Goal: Register for event/course

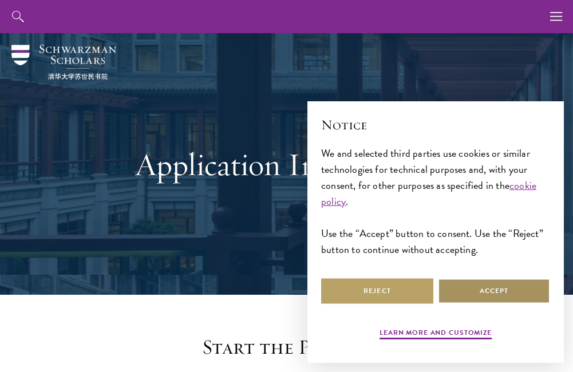
drag, startPoint x: 477, startPoint y: 291, endPoint x: 489, endPoint y: 256, distance: 36.9
click at [476, 291] on button "Accept" at bounding box center [494, 291] width 112 height 26
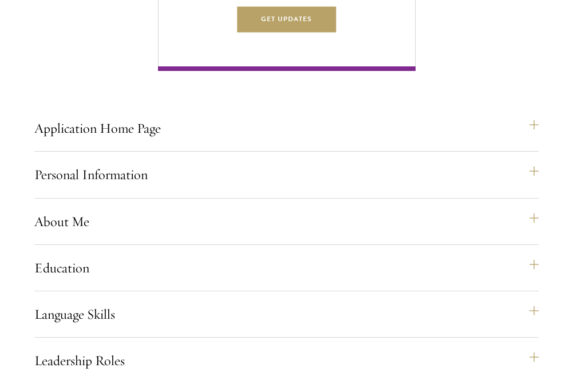
scroll to position [784, 0]
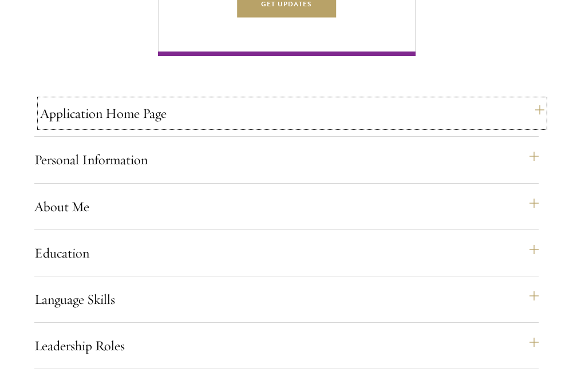
click at [140, 127] on button "Application Home Page" at bounding box center [292, 113] width 504 height 27
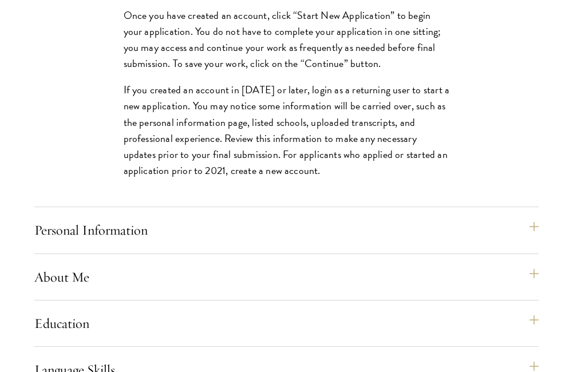
scroll to position [1090, 0]
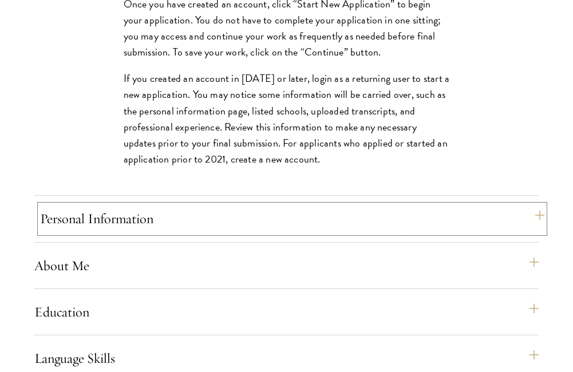
click at [247, 232] on button "Personal Information" at bounding box center [292, 218] width 504 height 27
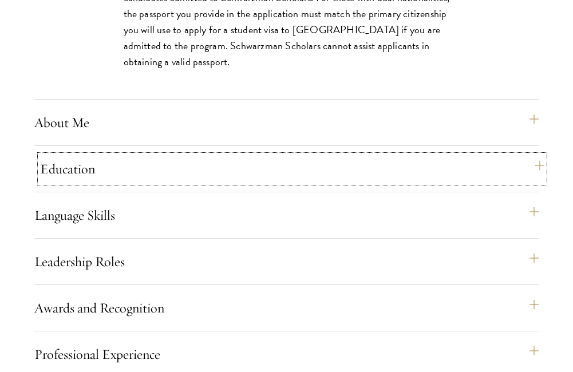
click at [292, 183] on button "Education" at bounding box center [292, 168] width 504 height 27
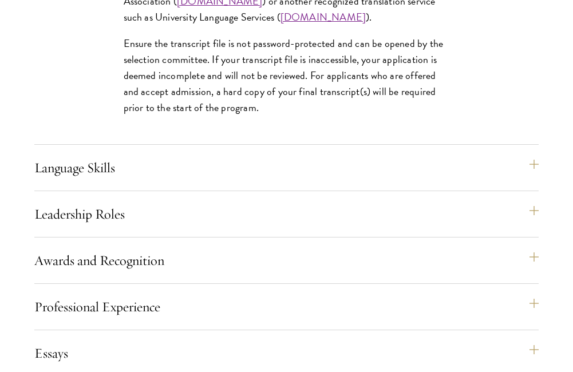
scroll to position [1942, 0]
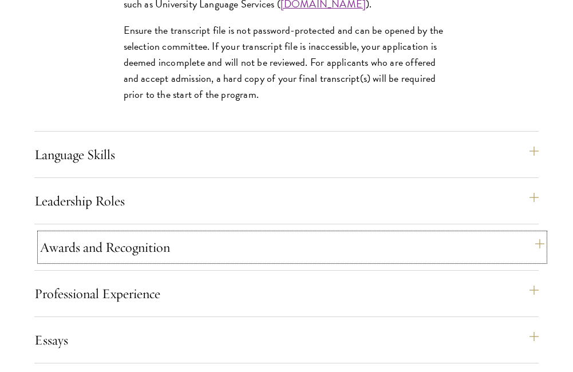
click at [184, 261] on button "Awards and Recognition" at bounding box center [292, 247] width 504 height 27
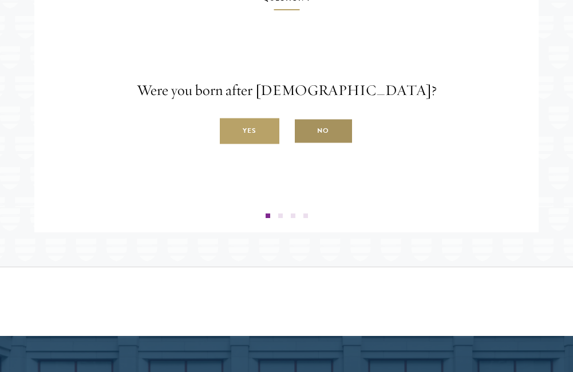
click at [311, 144] on label "No" at bounding box center [324, 131] width 60 height 26
click at [304, 130] on input "No" at bounding box center [299, 125] width 10 height 10
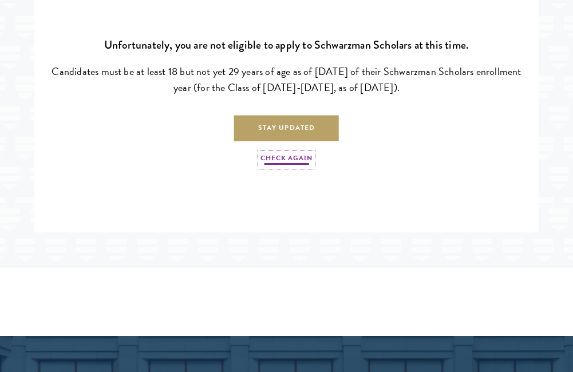
click at [294, 167] on link "Check Again" at bounding box center [286, 160] width 52 height 14
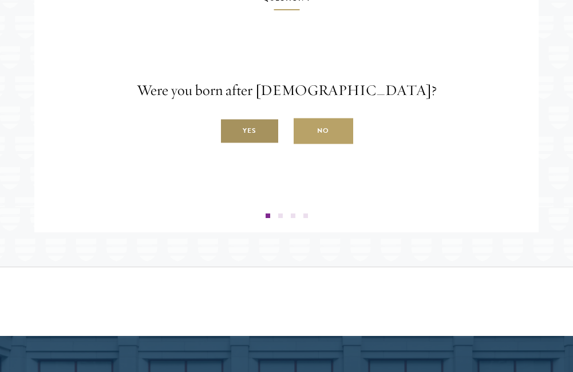
click at [261, 144] on label "Yes" at bounding box center [250, 131] width 60 height 26
click at [230, 130] on input "Yes" at bounding box center [225, 125] width 10 height 10
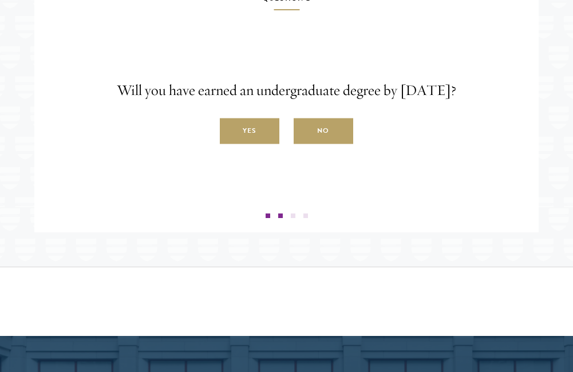
click at [261, 144] on label "Yes" at bounding box center [250, 131] width 60 height 26
click at [230, 130] on input "Yes" at bounding box center [225, 125] width 10 height 10
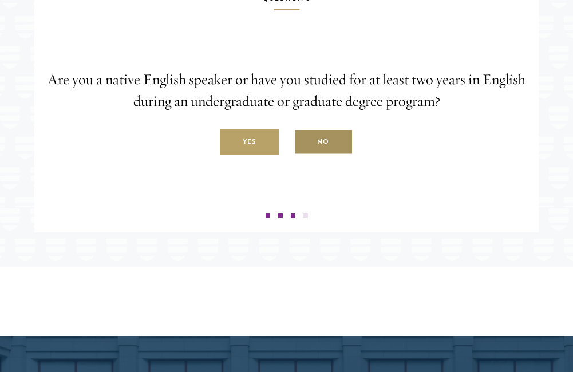
click at [303, 155] on label "No" at bounding box center [324, 142] width 60 height 26
click at [303, 141] on input "No" at bounding box center [299, 136] width 10 height 10
radio input "true"
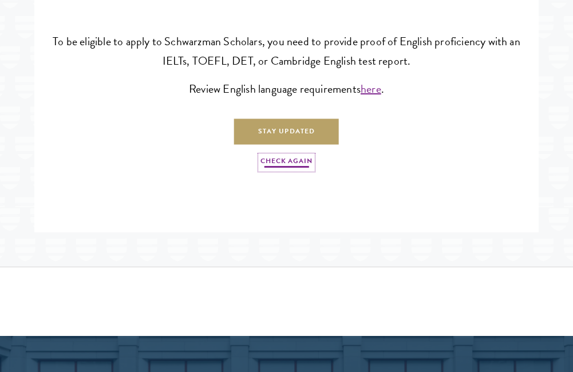
click at [283, 169] on link "Check Again" at bounding box center [286, 163] width 52 height 14
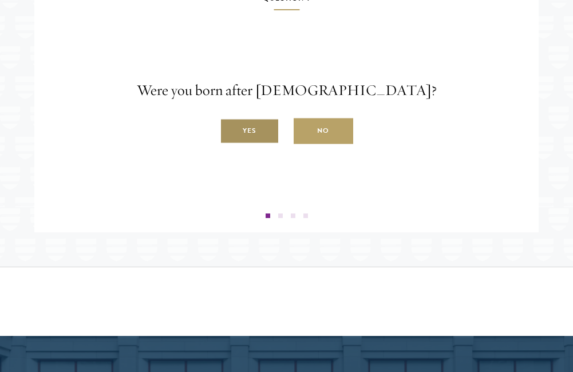
click at [256, 144] on label "Yes" at bounding box center [250, 131] width 60 height 26
click at [230, 130] on input "Yes" at bounding box center [225, 125] width 10 height 10
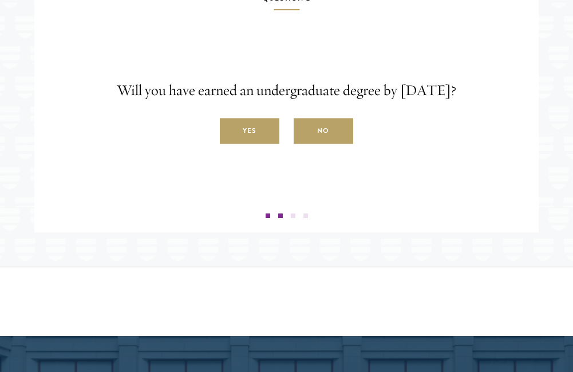
click at [256, 144] on label "Yes" at bounding box center [250, 131] width 60 height 26
click at [230, 130] on input "Yes" at bounding box center [225, 125] width 10 height 10
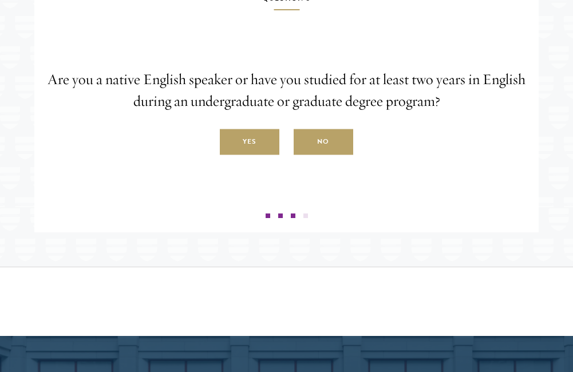
click at [256, 155] on label "Yes" at bounding box center [250, 142] width 60 height 26
click at [230, 141] on input "Yes" at bounding box center [225, 136] width 10 height 10
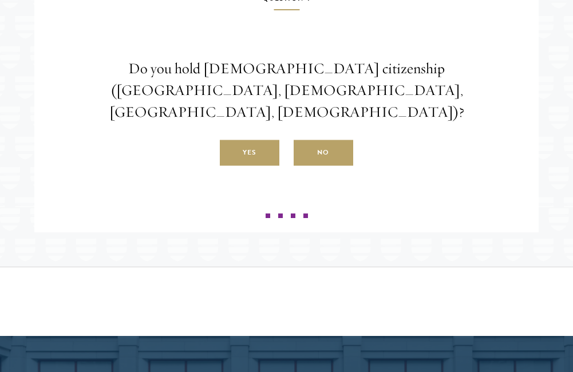
click at [256, 159] on label "Yes" at bounding box center [250, 153] width 60 height 26
click at [230, 152] on input "Yes" at bounding box center [225, 146] width 10 height 10
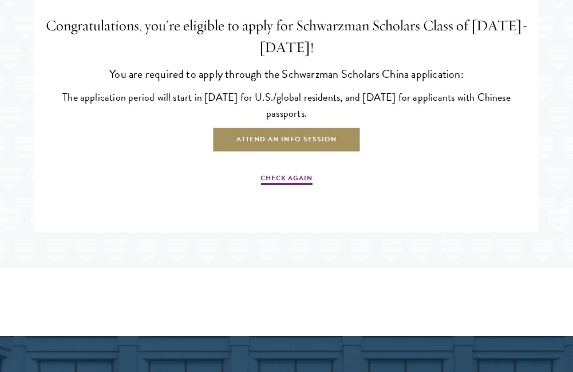
click at [256, 153] on link "Attend an Info Session" at bounding box center [286, 140] width 148 height 26
